Goal: Find specific page/section: Find specific page/section

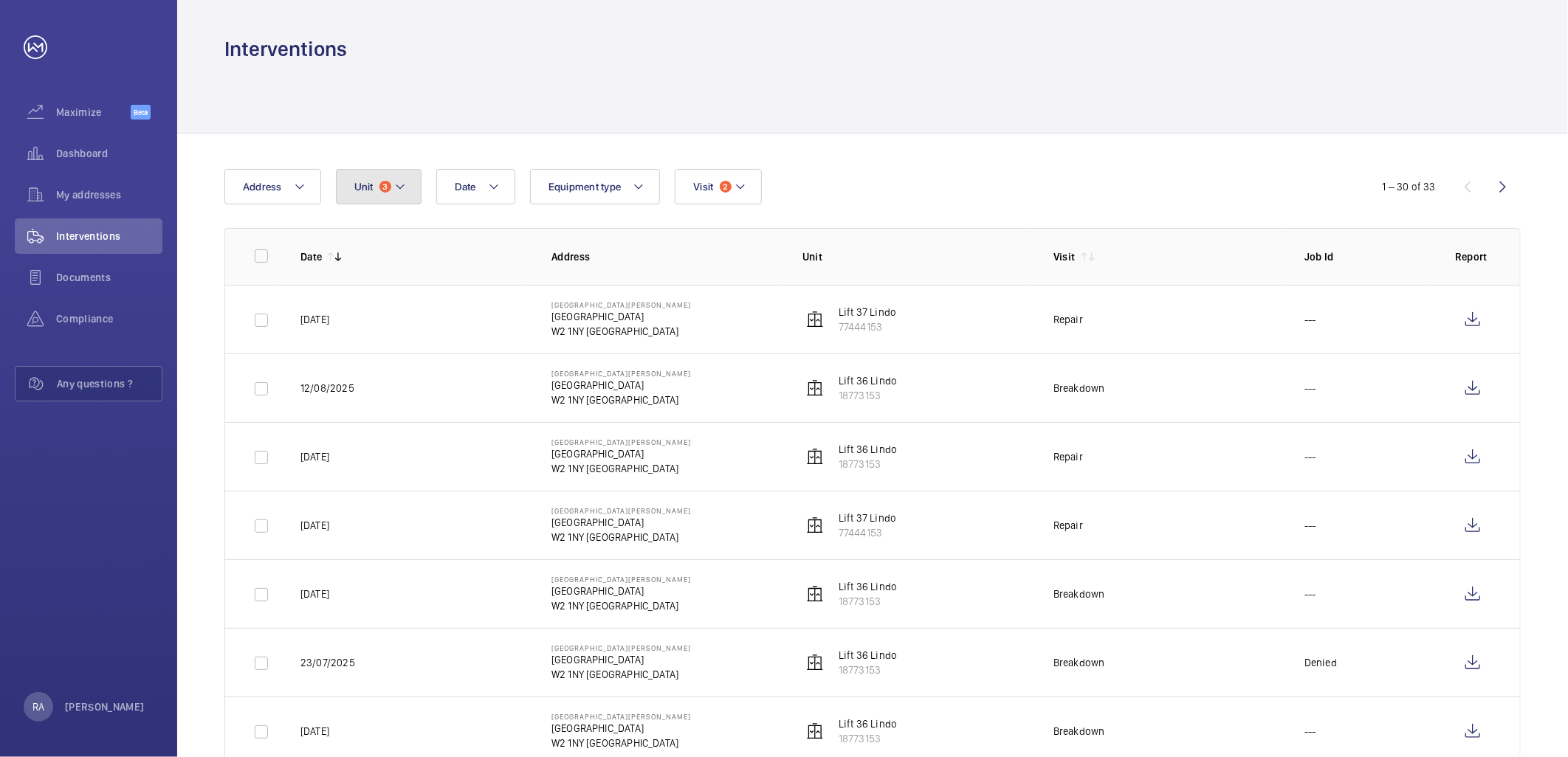
click at [400, 192] on mat-icon at bounding box center [400, 187] width 12 height 18
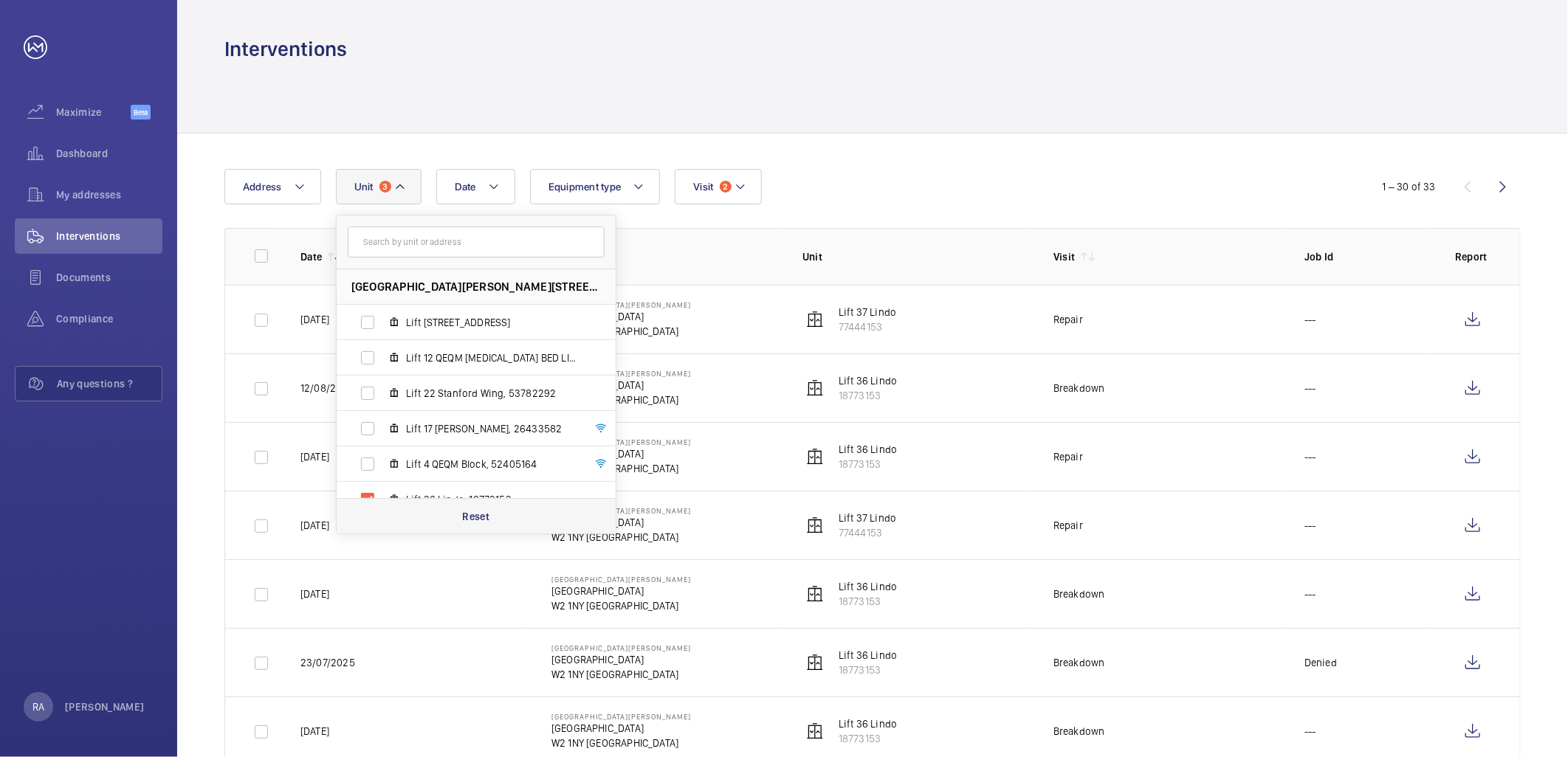
click at [476, 517] on p "Reset" at bounding box center [475, 517] width 27 height 15
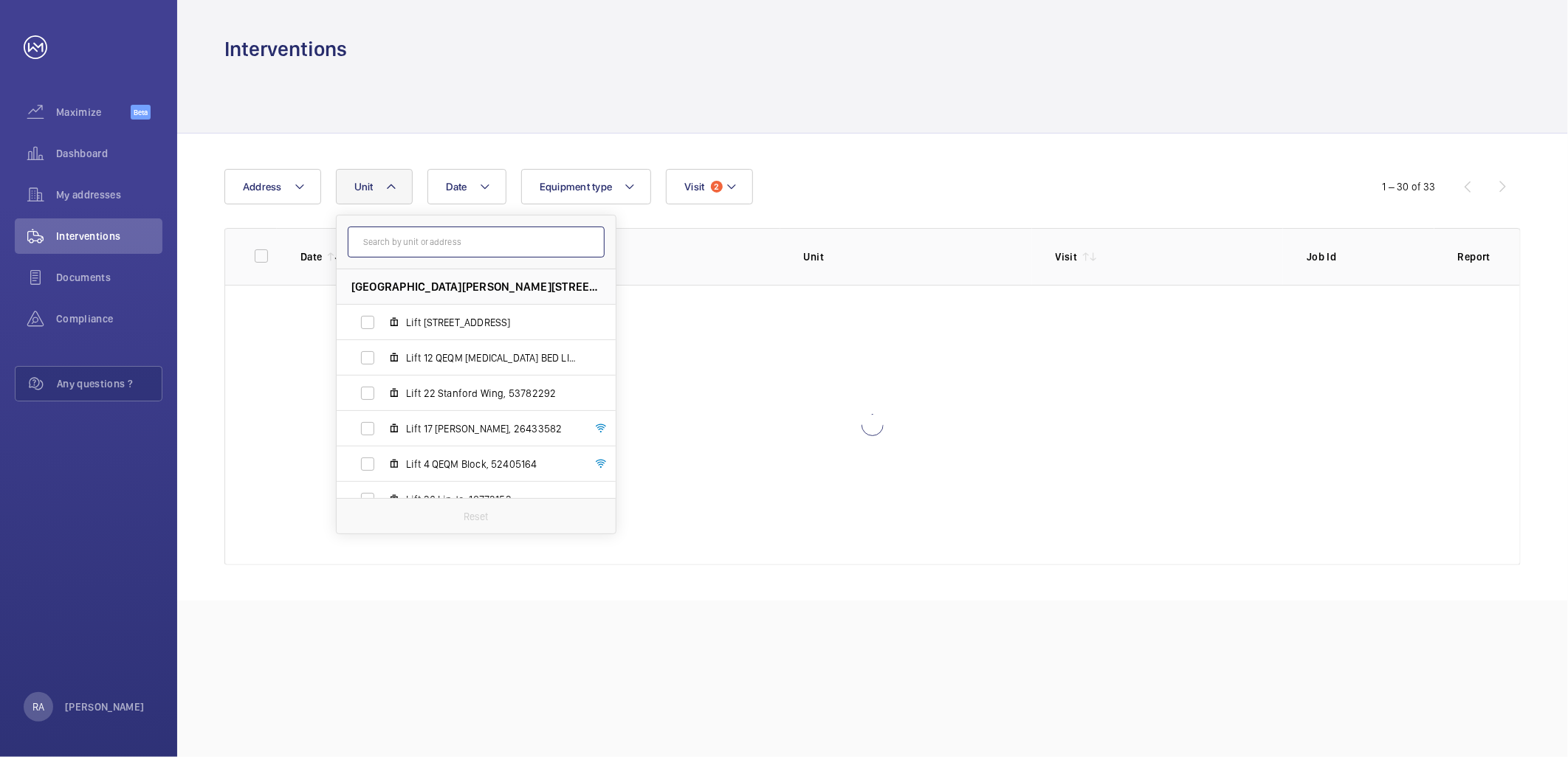
click at [431, 239] on input "text" at bounding box center [476, 241] width 257 height 31
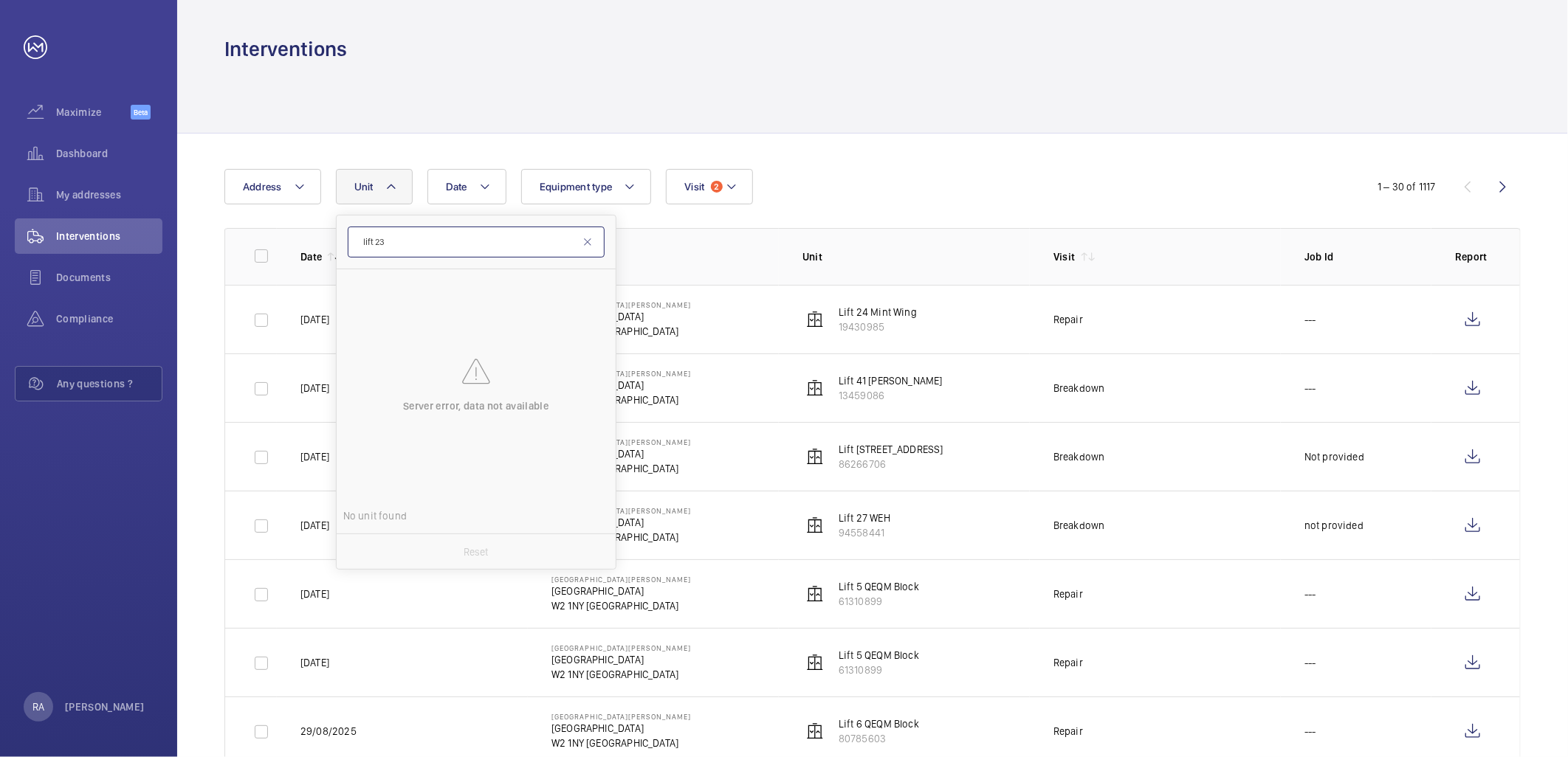
click at [404, 242] on input "lift 23" at bounding box center [476, 241] width 257 height 31
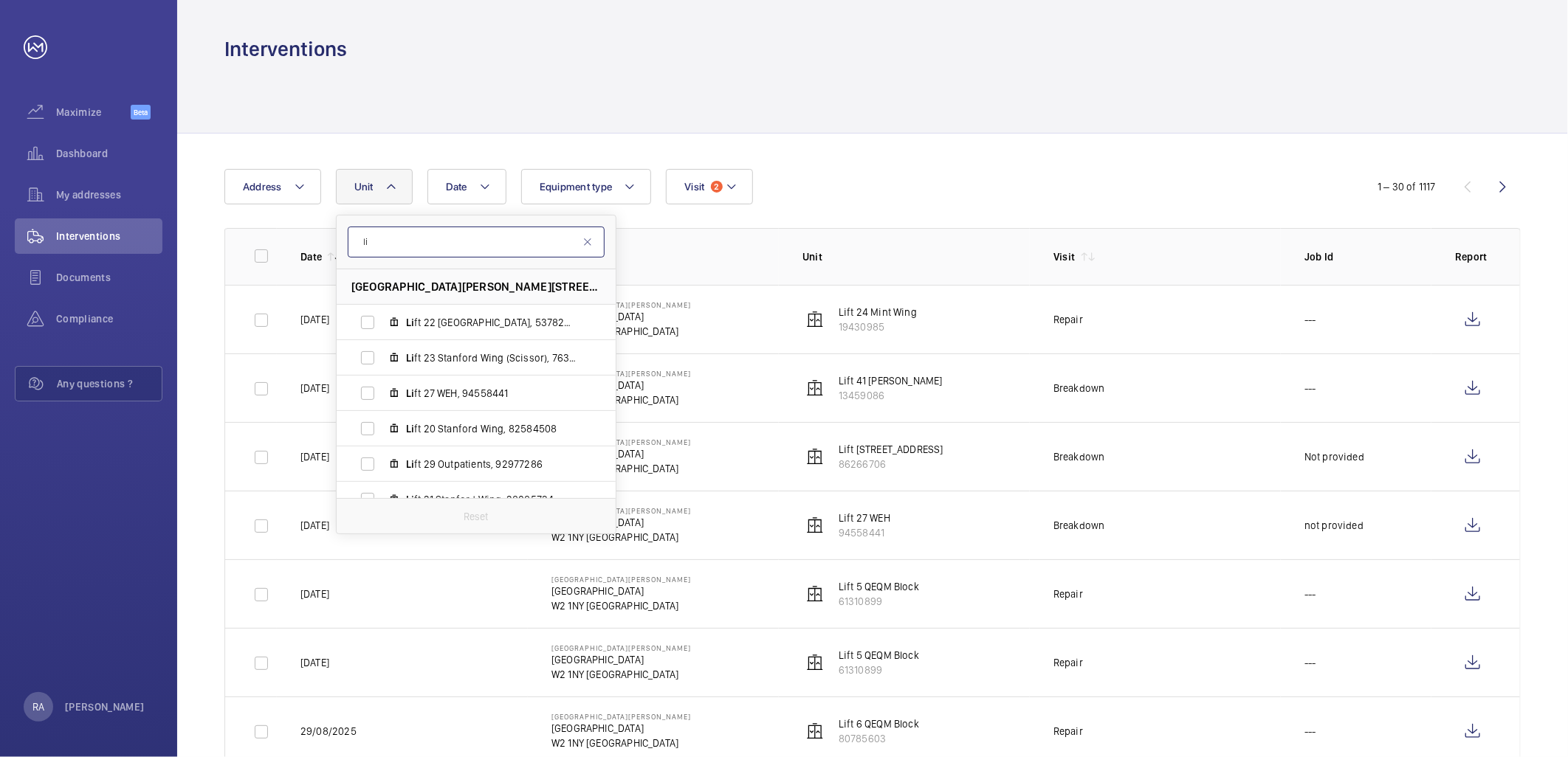
type input "l"
type input "2"
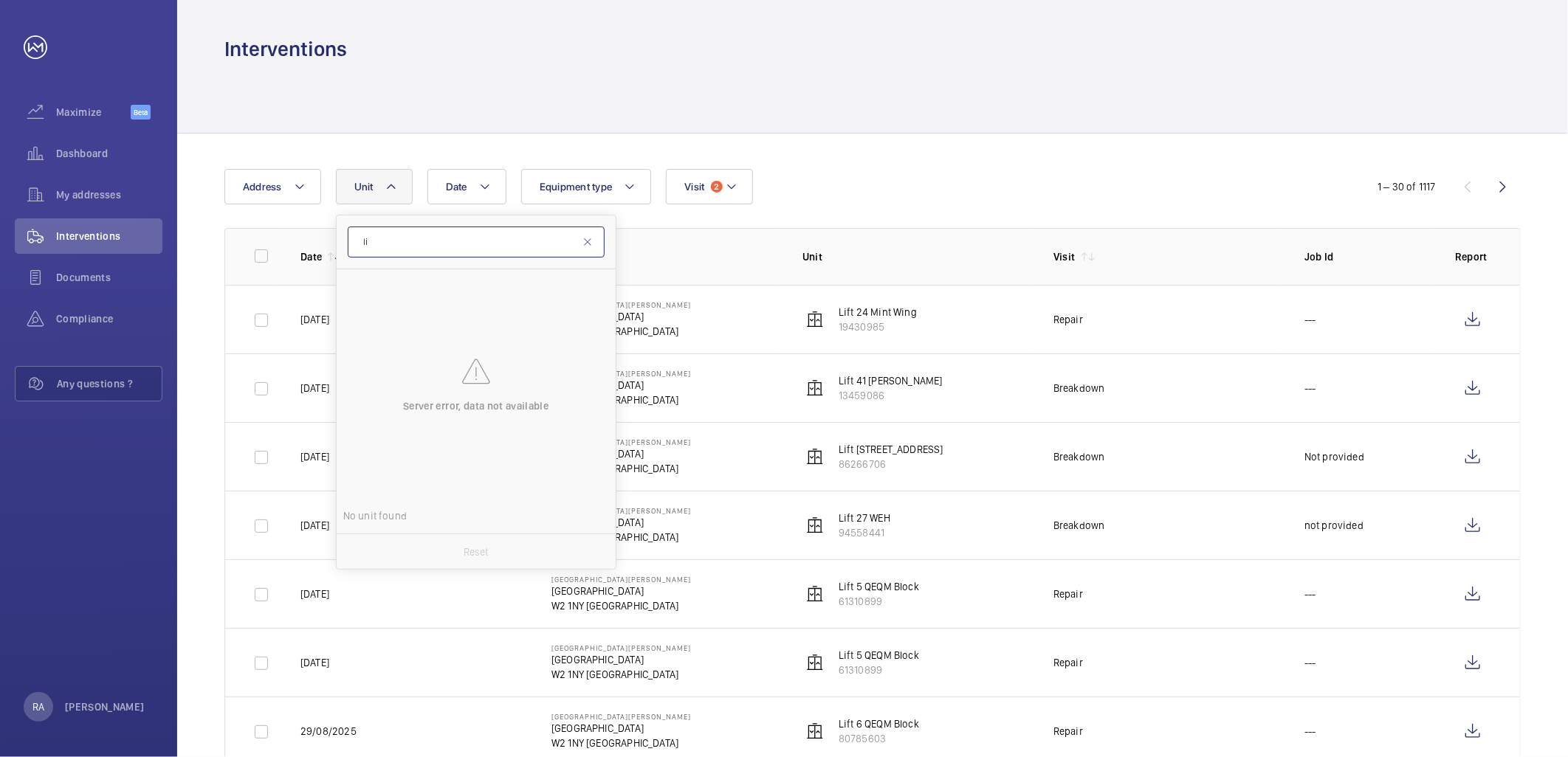
type input "l"
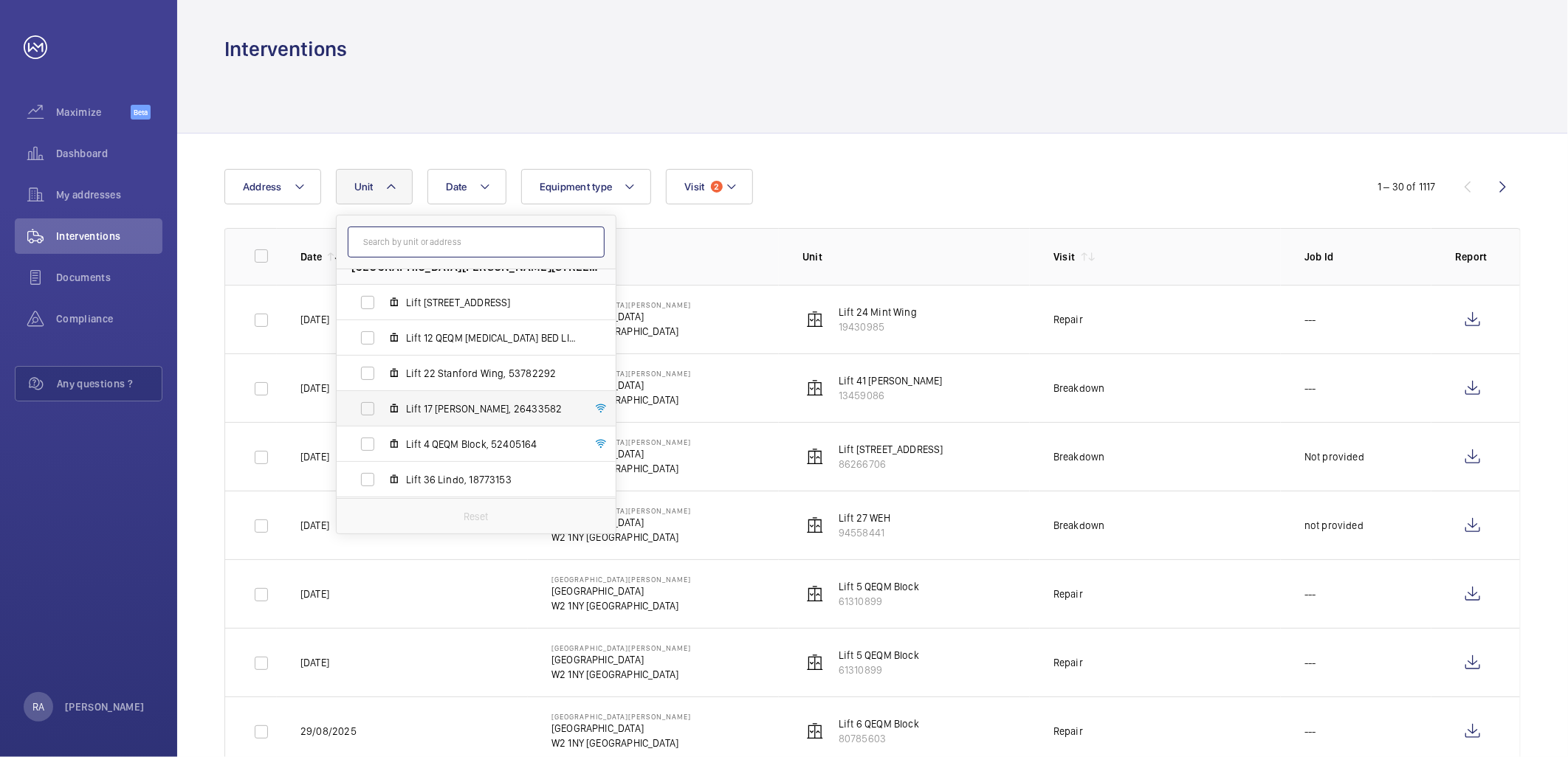
scroll to position [109, 0]
